Goal: Information Seeking & Learning: Learn about a topic

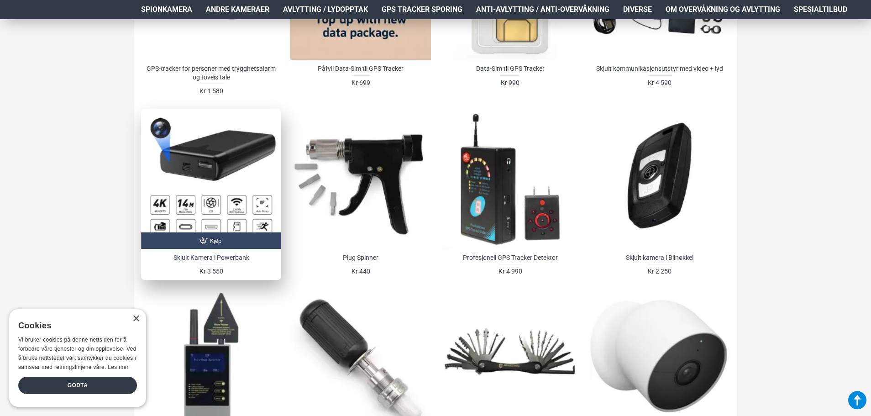
scroll to position [731, 0]
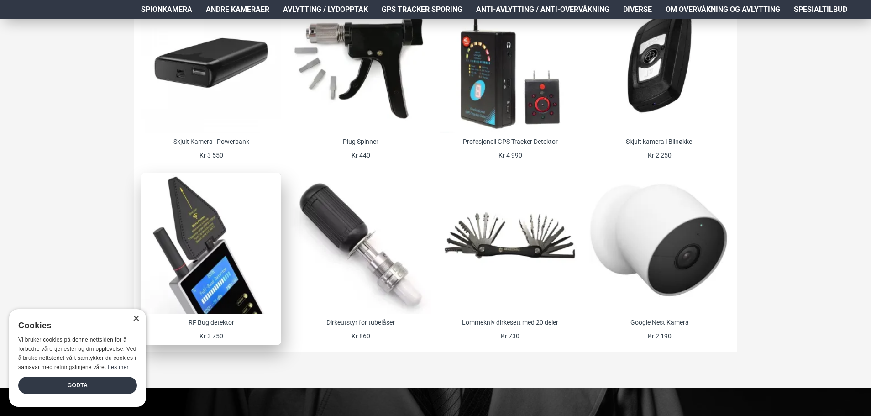
click at [242, 249] on div at bounding box center [211, 243] width 140 height 140
drag, startPoint x: 136, startPoint y: 321, endPoint x: 206, endPoint y: 258, distance: 93.8
click at [137, 321] on div "×" at bounding box center [135, 319] width 7 height 7
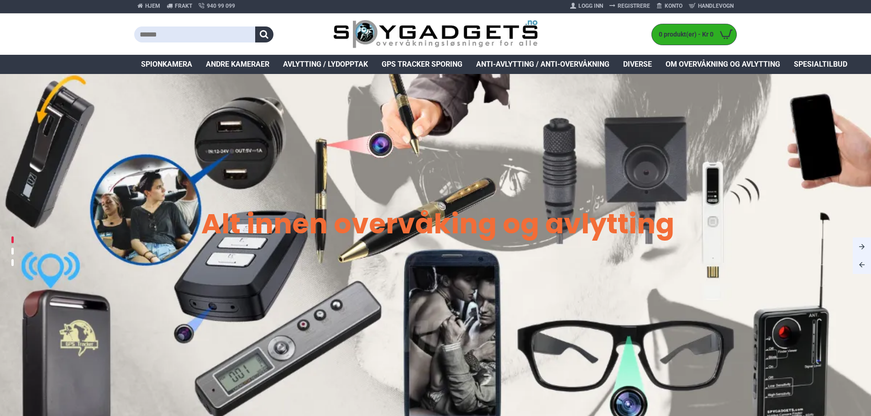
scroll to position [0, 0]
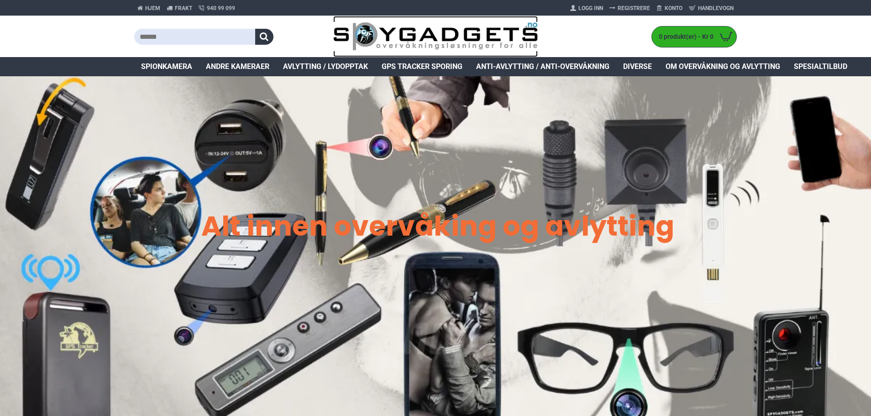
click at [404, 32] on img at bounding box center [435, 37] width 205 height 30
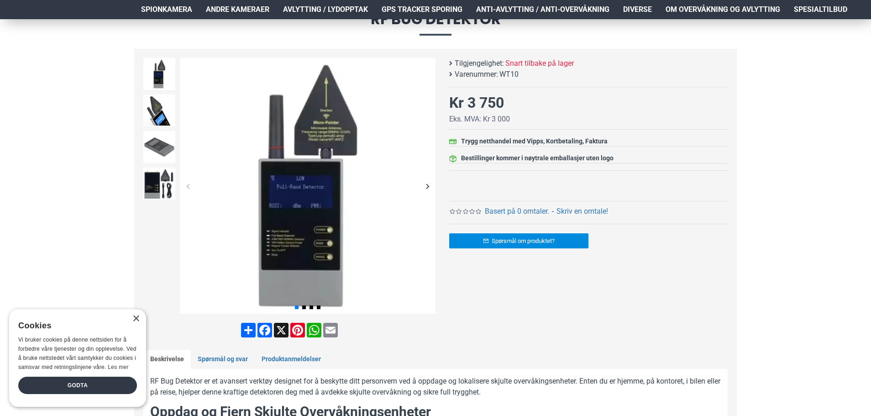
scroll to position [137, 0]
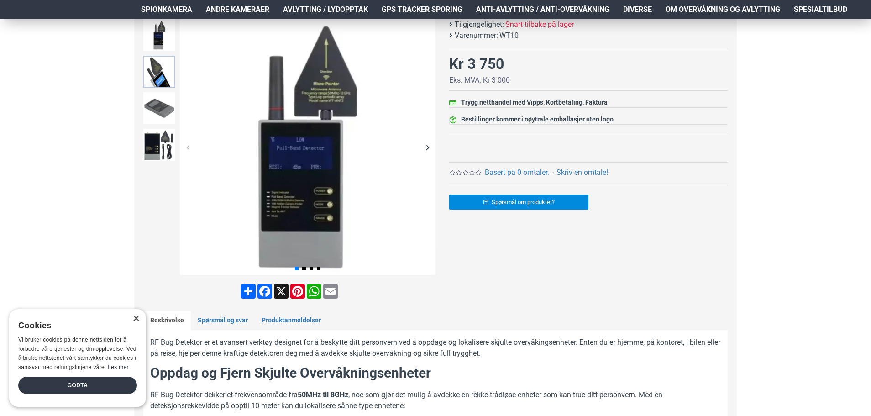
click at [158, 80] on img at bounding box center [159, 72] width 32 height 32
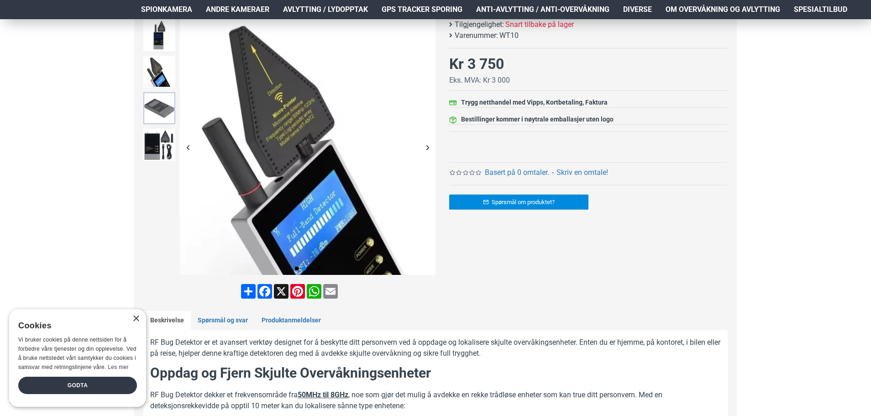
click at [155, 111] on img at bounding box center [159, 108] width 32 height 32
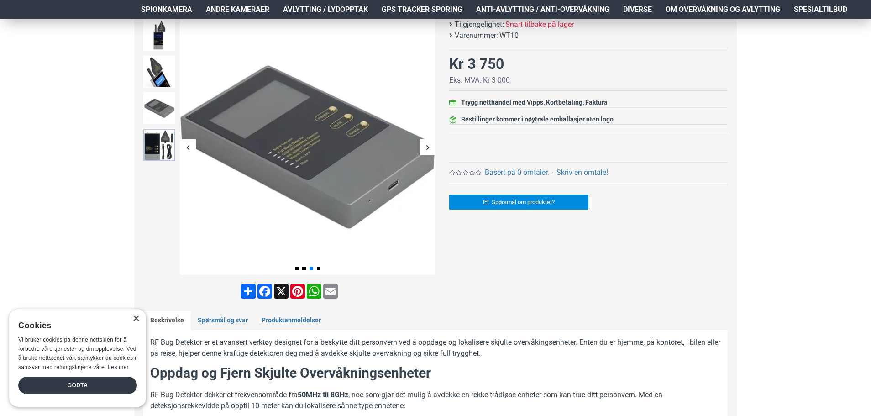
click at [154, 151] on img at bounding box center [159, 145] width 32 height 32
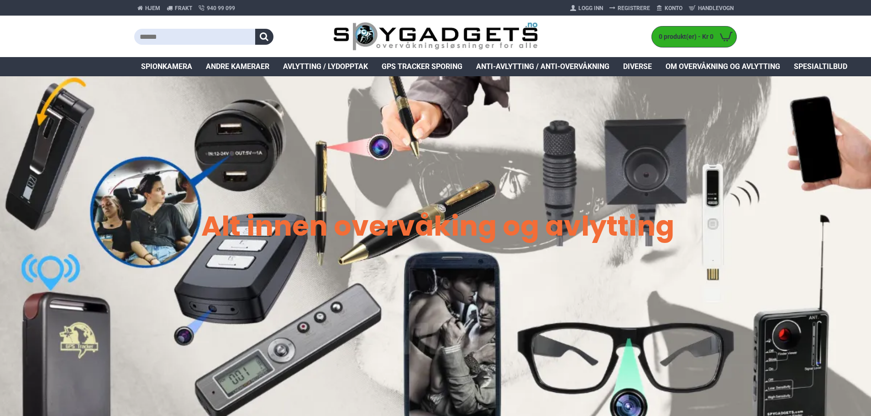
click at [176, 69] on span "Spionkamera" at bounding box center [166, 66] width 51 height 11
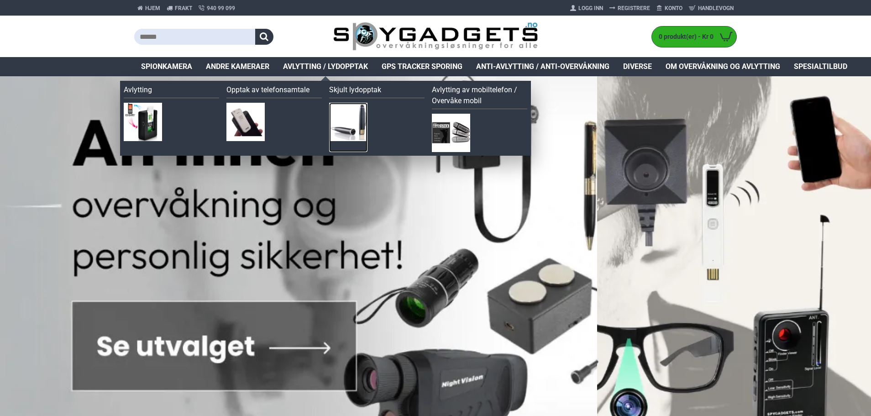
click at [343, 122] on img at bounding box center [348, 122] width 38 height 38
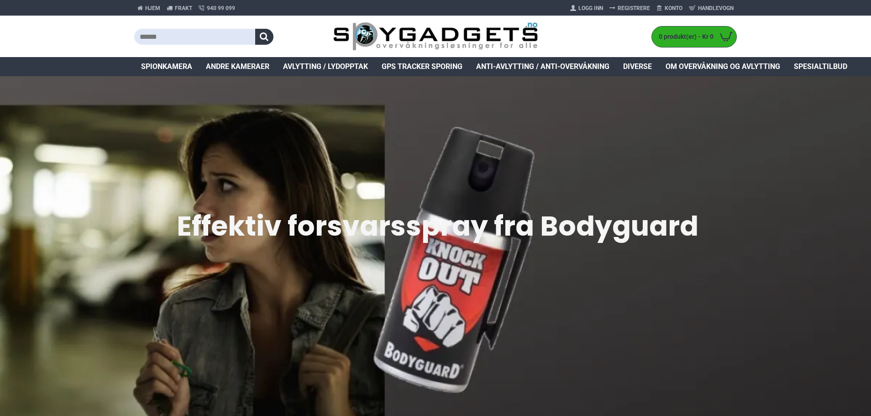
click at [514, 67] on span "Anti-avlytting / Anti-overvåkning" at bounding box center [542, 66] width 133 height 11
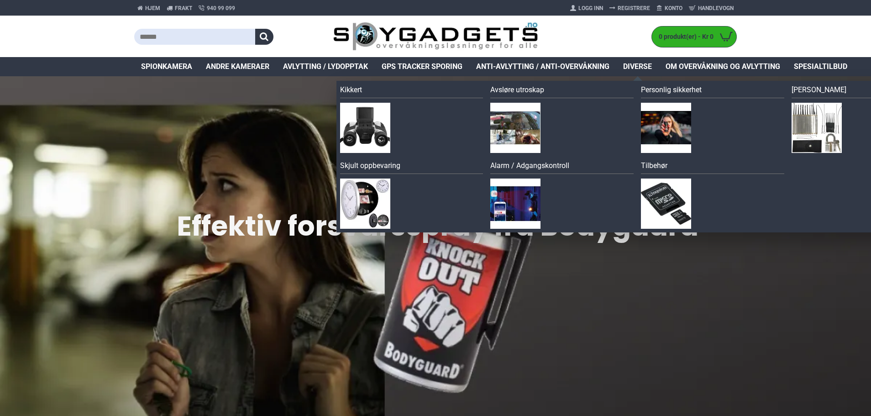
click at [649, 63] on span "Diverse" at bounding box center [637, 66] width 29 height 11
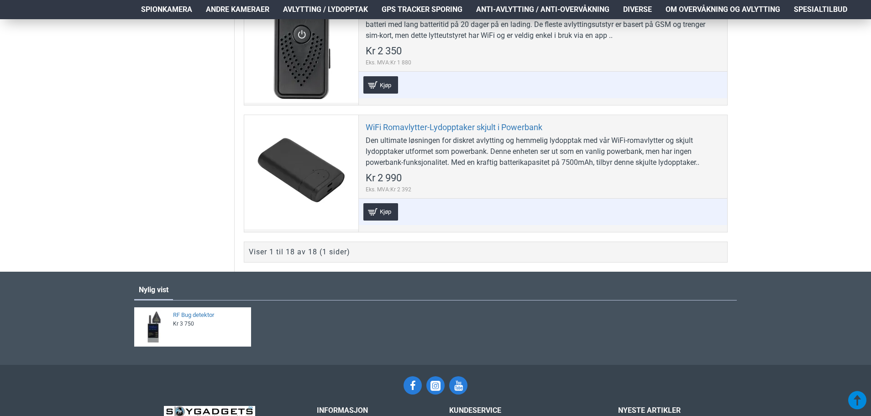
scroll to position [2512, 0]
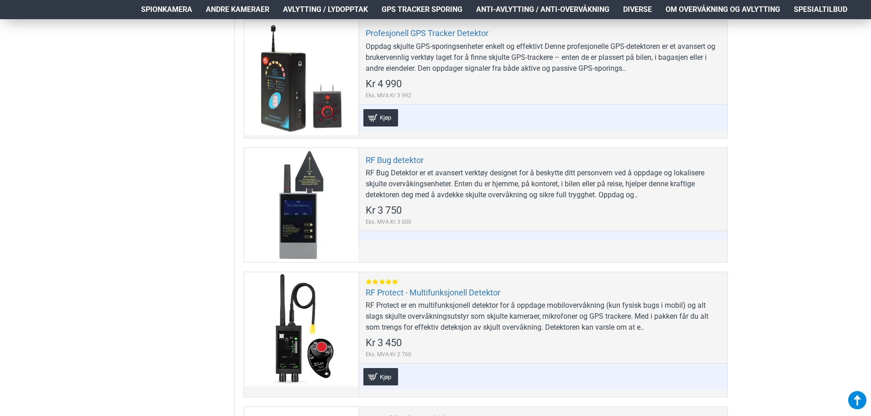
scroll to position [639, 0]
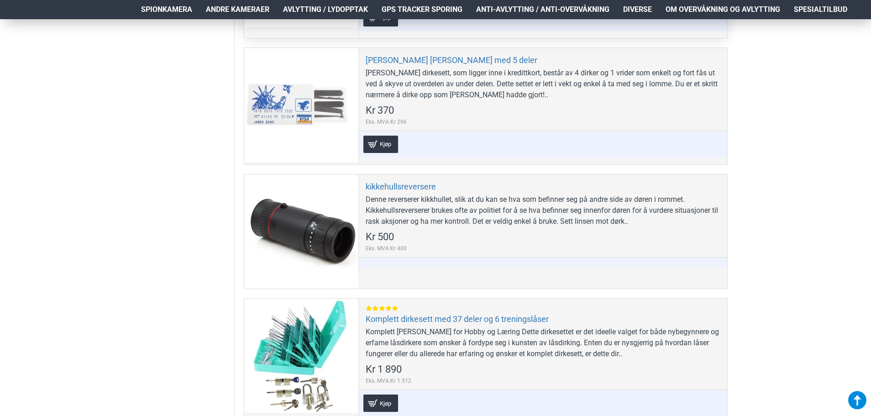
scroll to position [1827, 0]
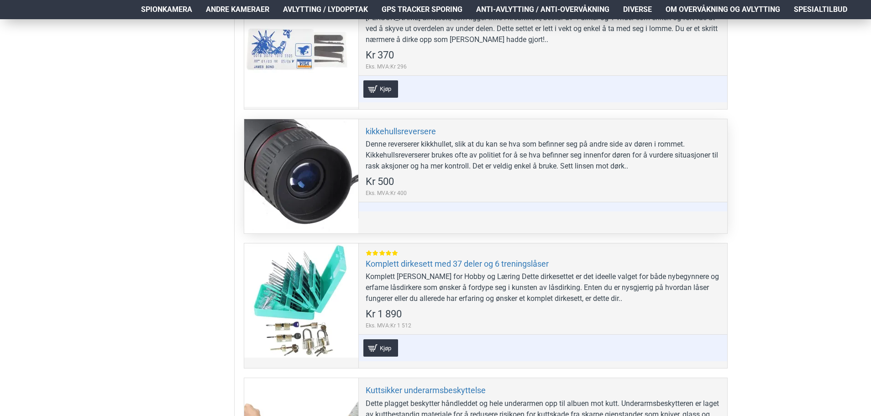
click at [333, 171] on div at bounding box center [301, 176] width 114 height 114
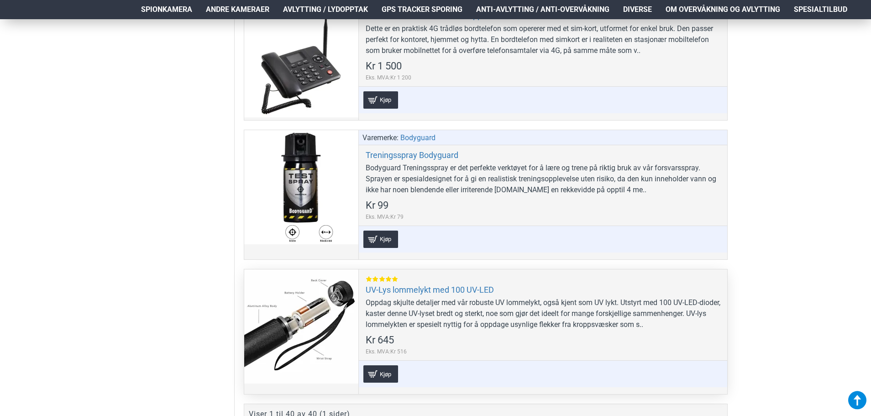
scroll to position [5298, 0]
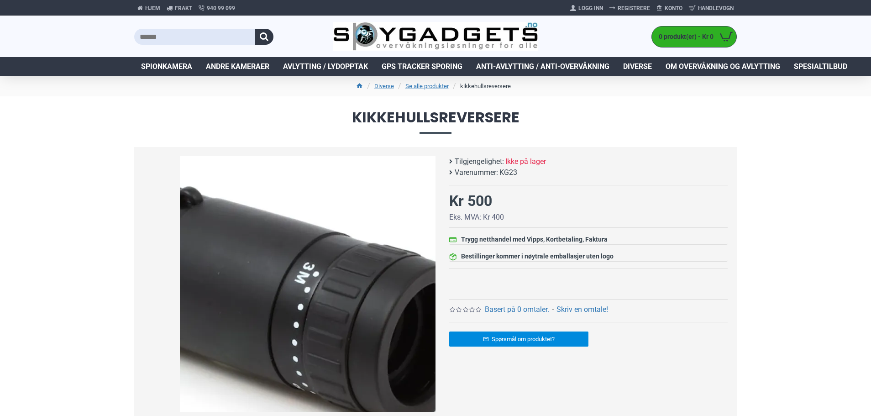
click at [417, 281] on img at bounding box center [308, 284] width 256 height 256
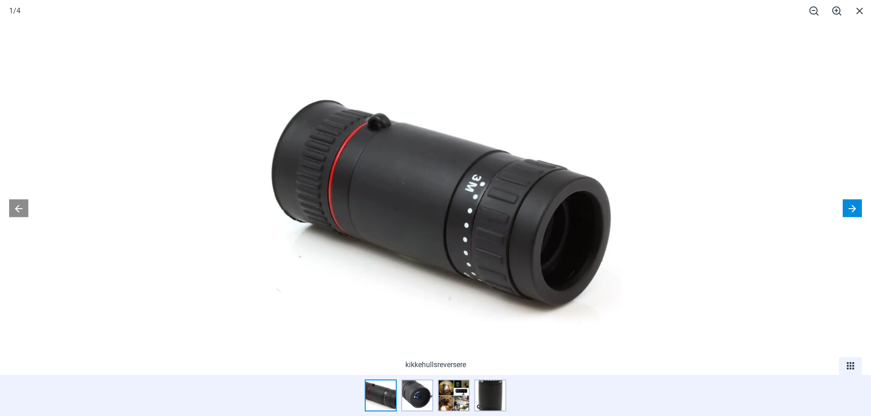
click at [860, 207] on button at bounding box center [852, 208] width 19 height 18
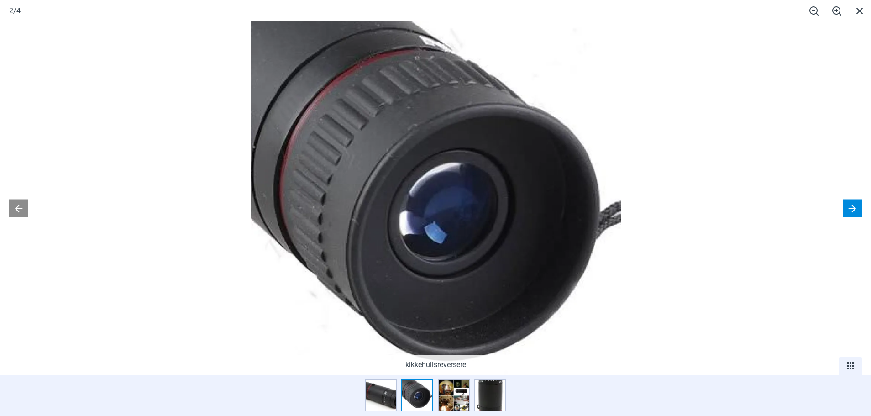
click at [860, 207] on button at bounding box center [852, 208] width 19 height 18
